Goal: Information Seeking & Learning: Learn about a topic

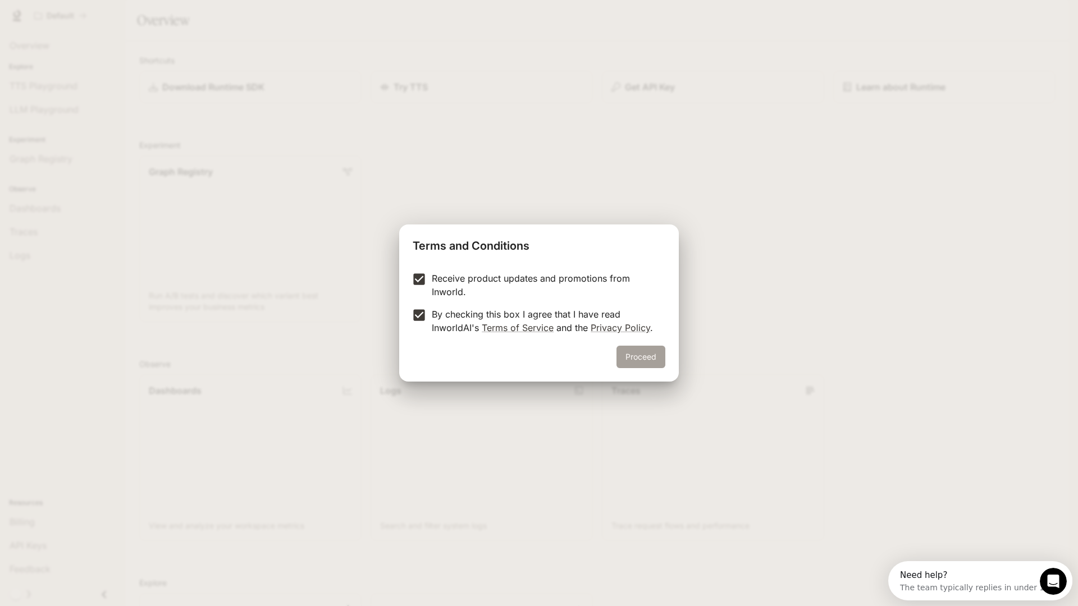
click at [626, 357] on button "Proceed" at bounding box center [641, 357] width 49 height 22
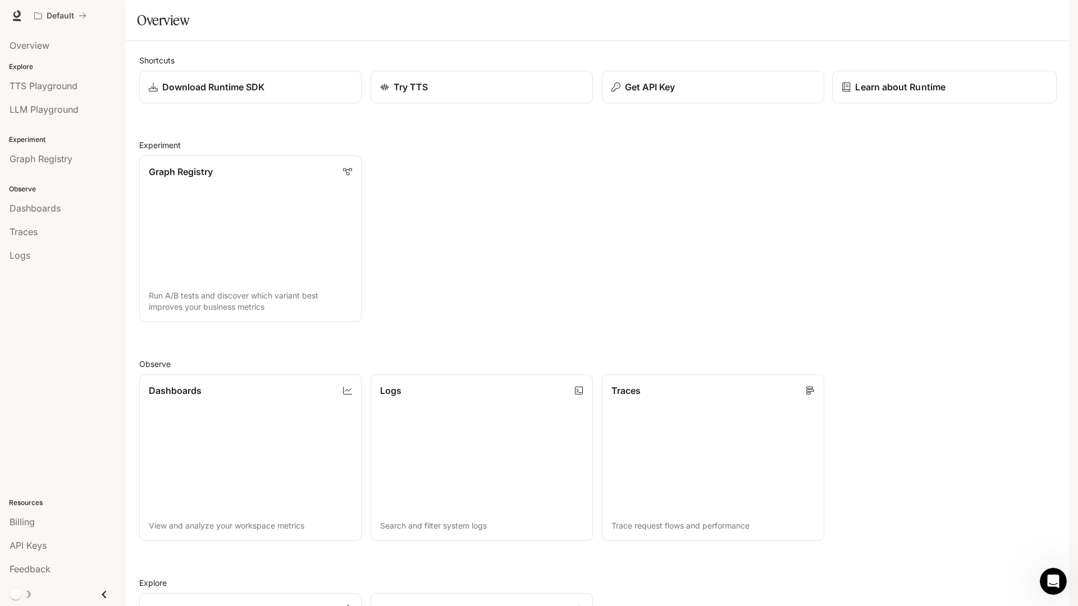
click at [916, 94] on p "Learn about Runtime" at bounding box center [900, 86] width 90 height 13
